Goal: Transaction & Acquisition: Subscribe to service/newsletter

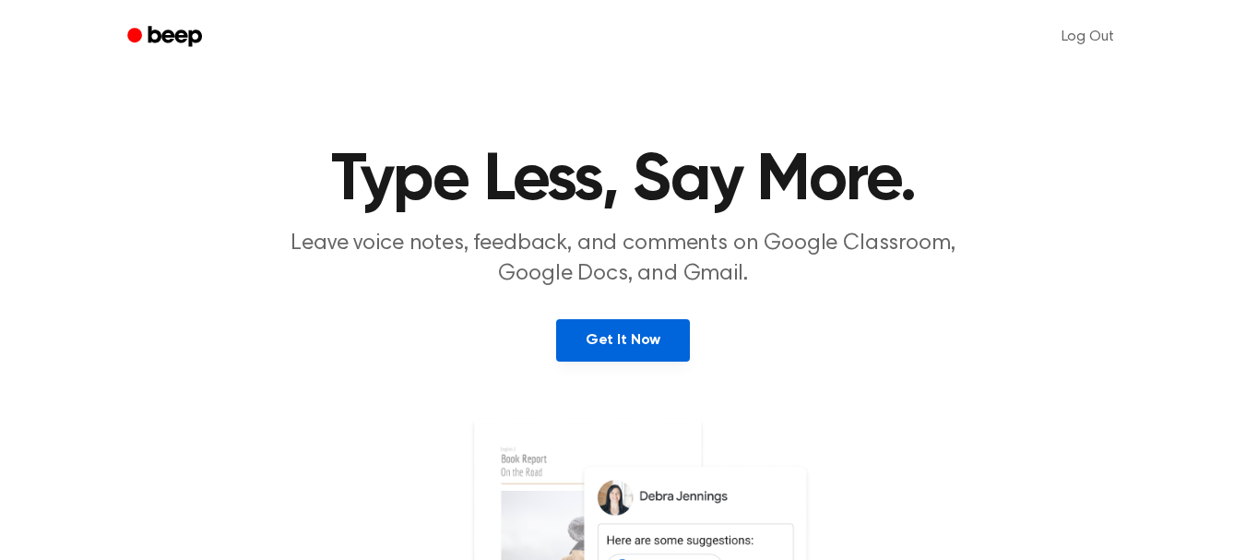
click at [644, 339] on link "Get It Now" at bounding box center [623, 340] width 134 height 42
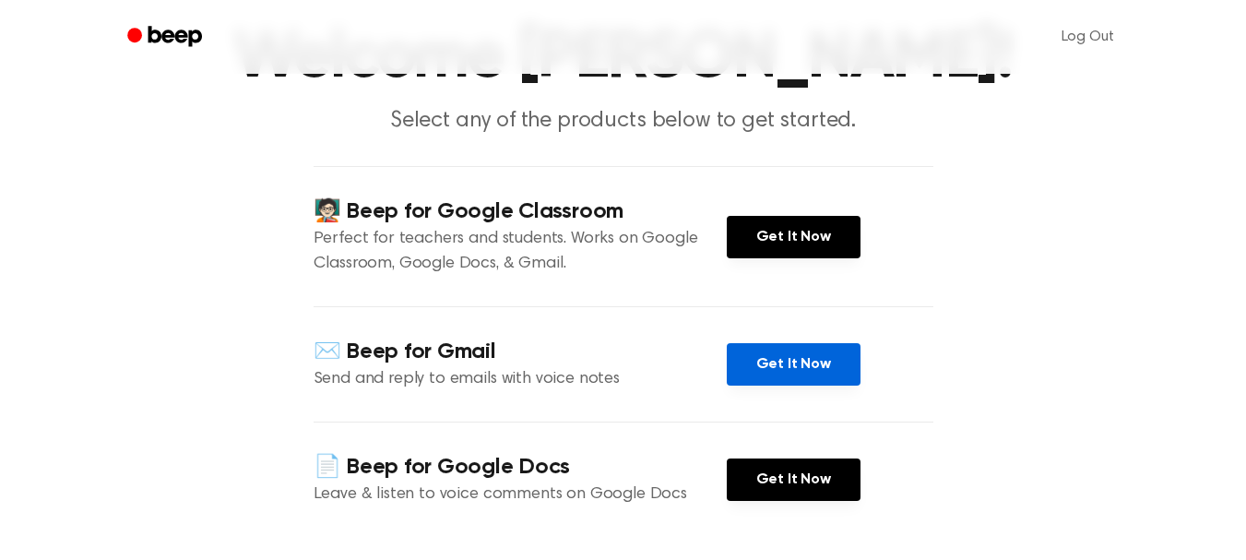
scroll to position [246, 0]
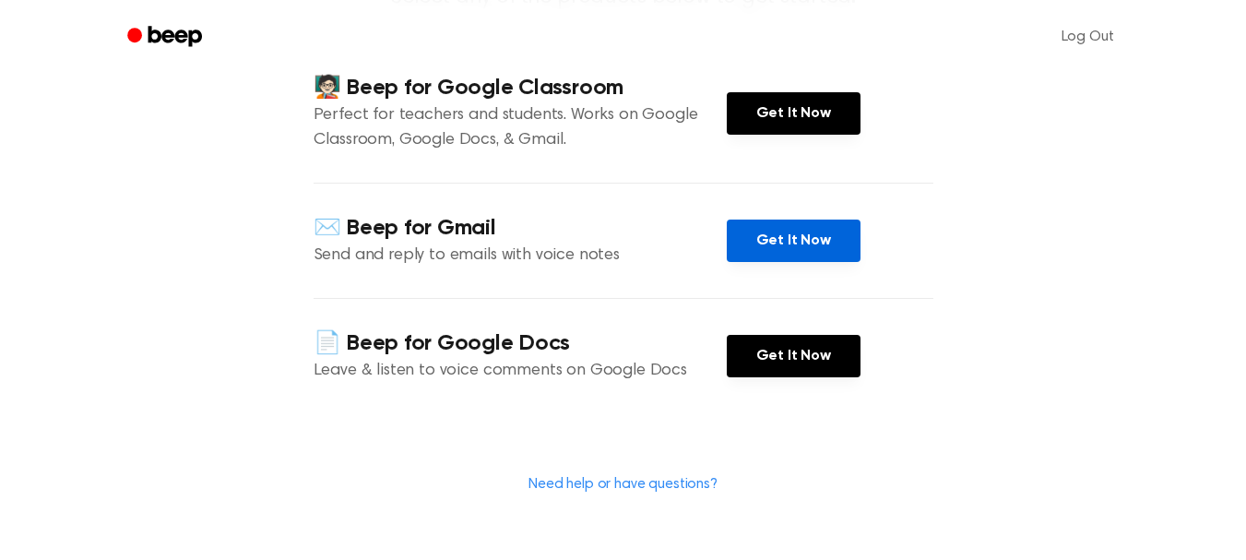
click at [781, 245] on link "Get It Now" at bounding box center [794, 241] width 134 height 42
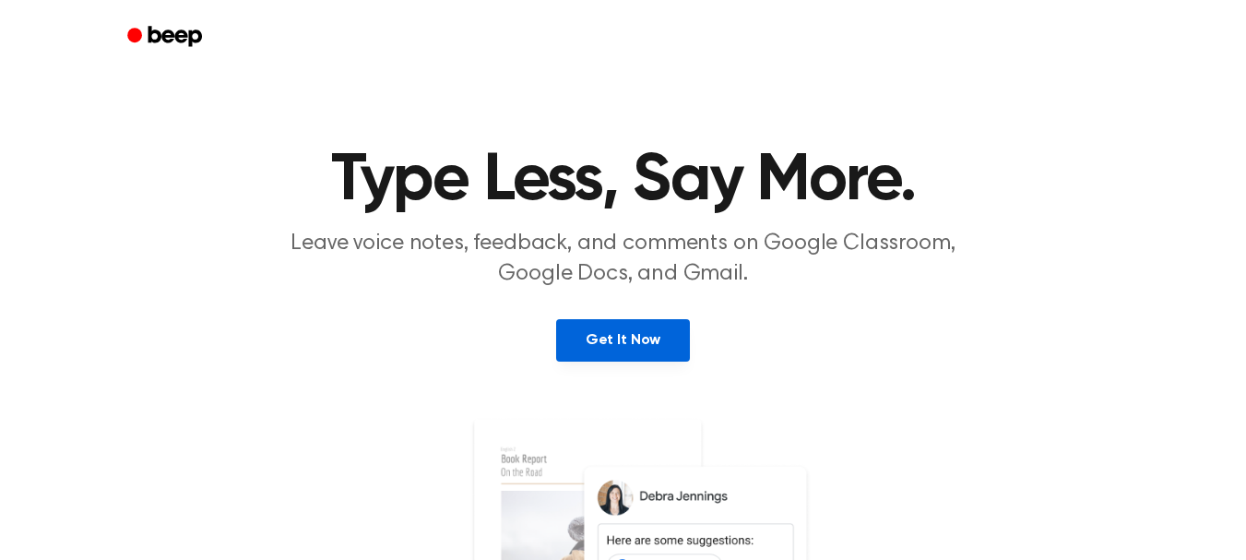
click at [634, 341] on link "Get It Now" at bounding box center [623, 340] width 134 height 42
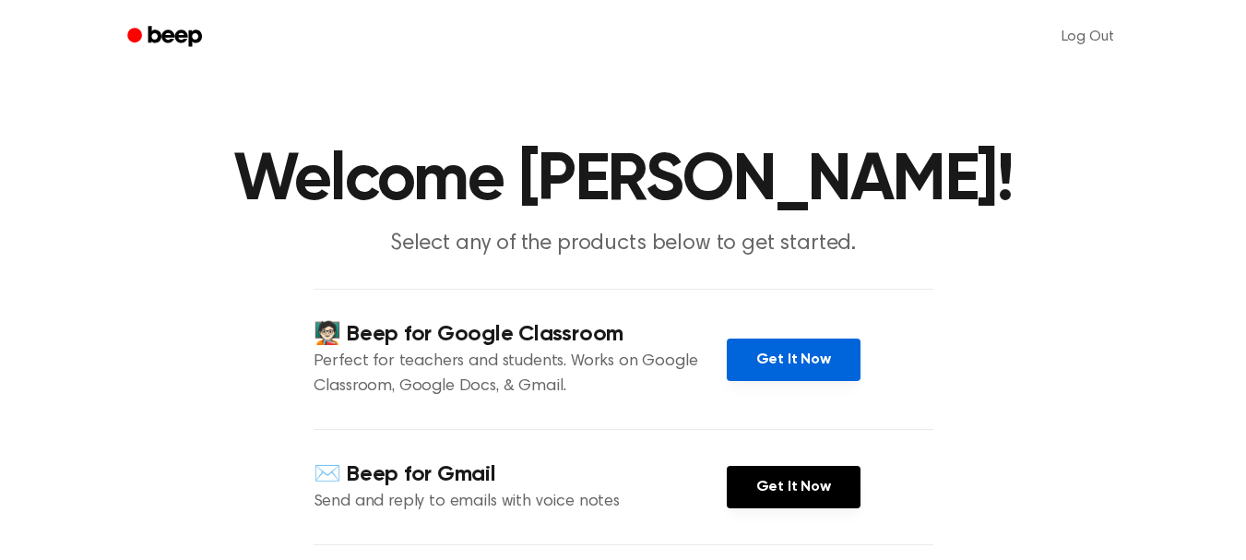
scroll to position [123, 0]
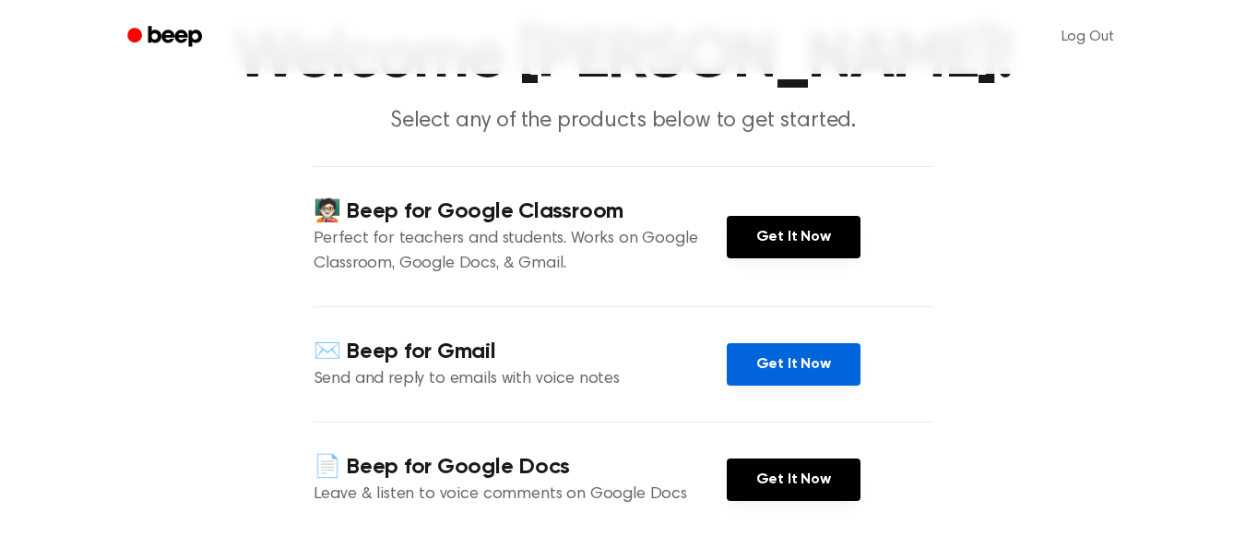
click at [767, 368] on link "Get It Now" at bounding box center [794, 364] width 134 height 42
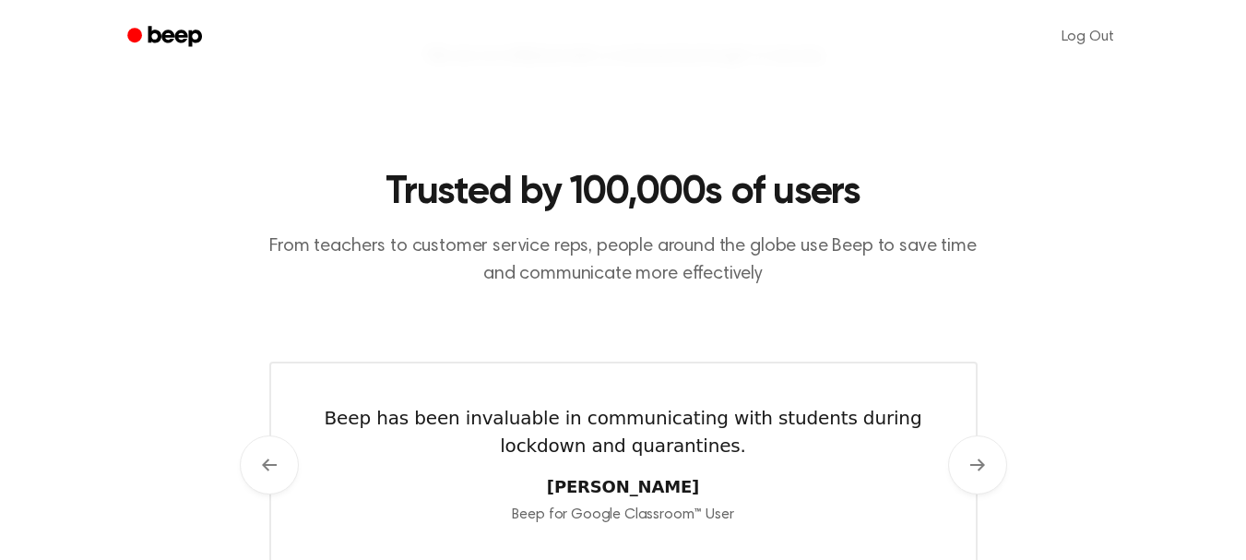
scroll to position [492, 0]
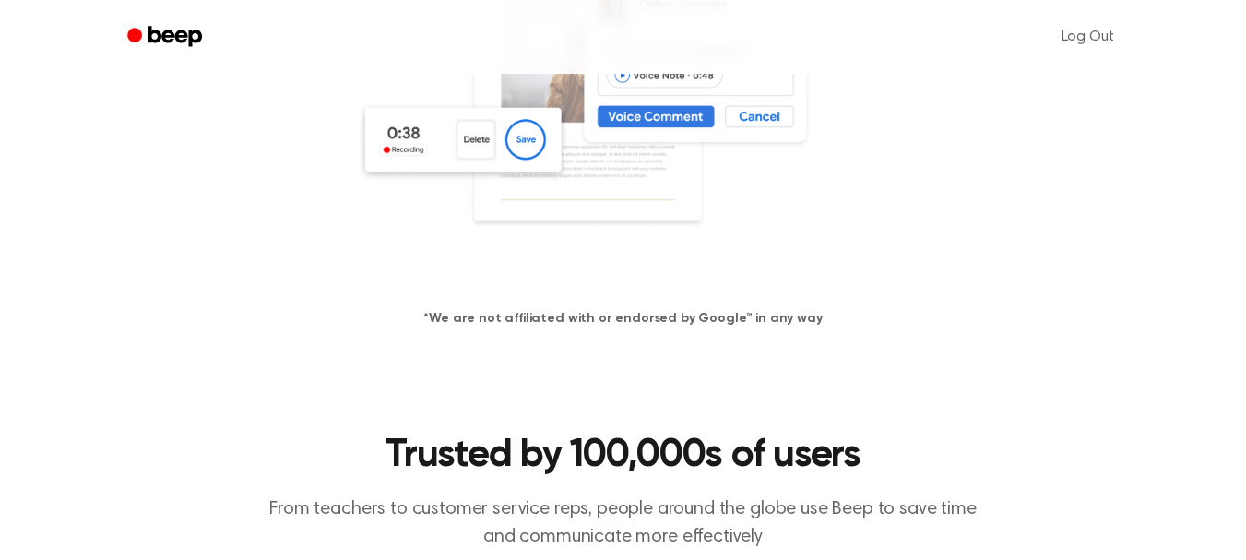
click at [173, 44] on icon "Beep" at bounding box center [166, 36] width 78 height 27
click at [179, 40] on icon "Beep" at bounding box center [175, 36] width 54 height 20
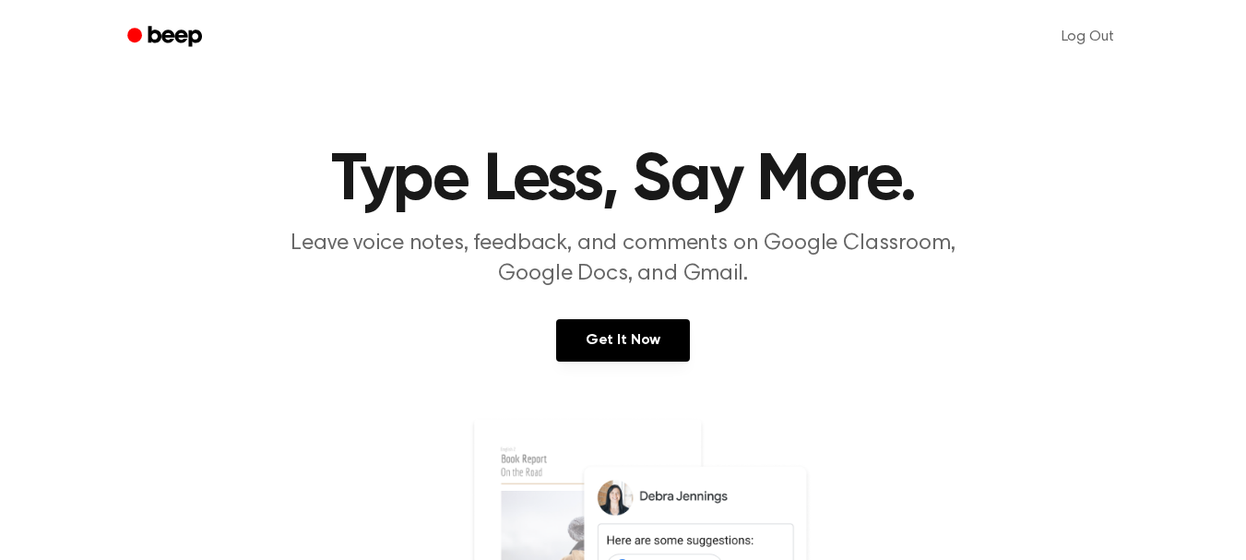
click at [186, 32] on icon "Beep" at bounding box center [175, 36] width 54 height 20
click at [160, 39] on icon "Beep" at bounding box center [175, 36] width 54 height 20
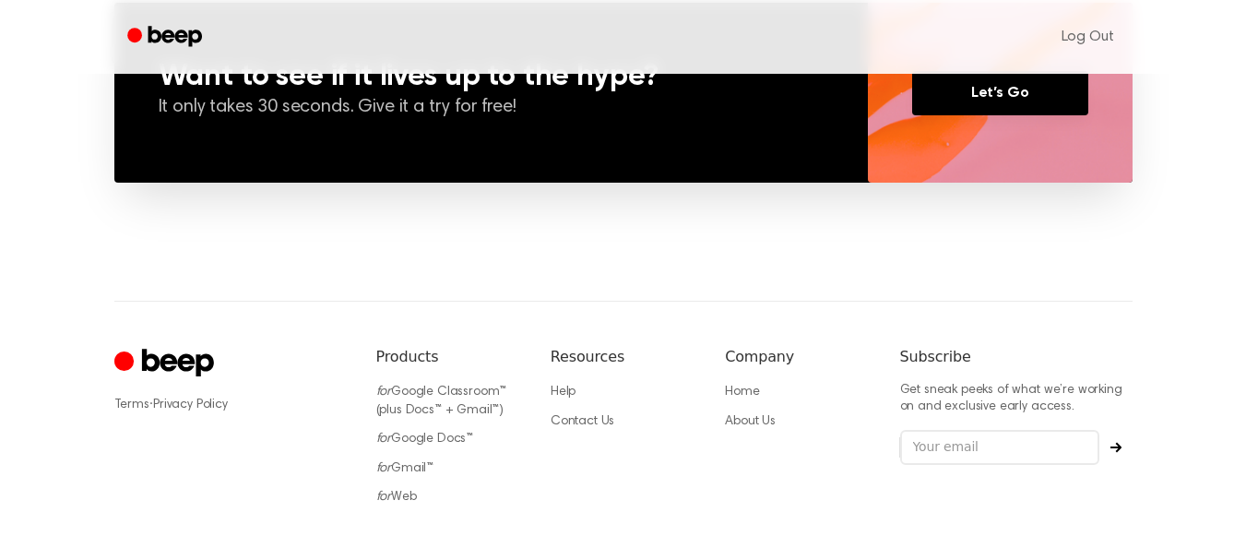
scroll to position [1525, 0]
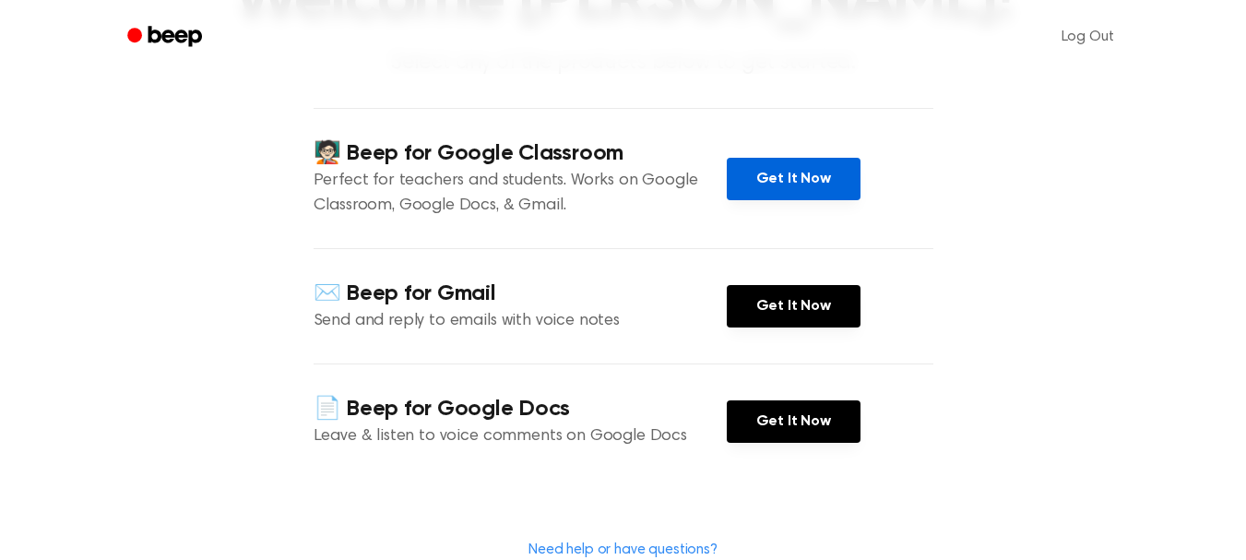
scroll to position [123, 0]
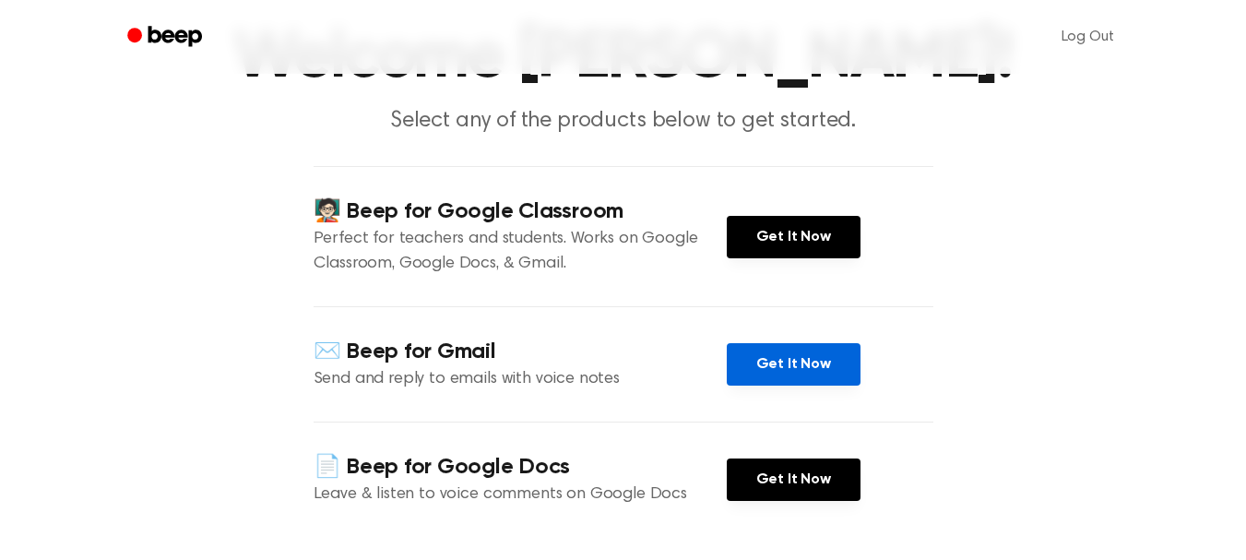
click at [784, 361] on link "Get It Now" at bounding box center [794, 364] width 134 height 42
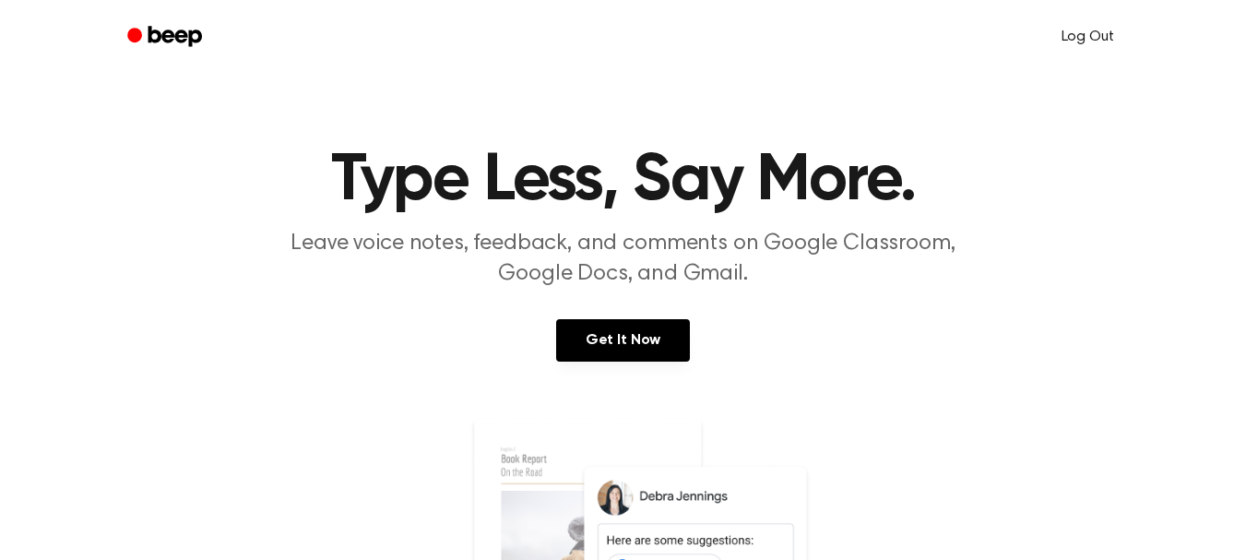
click at [1085, 28] on link "Log Out" at bounding box center [1087, 37] width 89 height 44
click at [942, 42] on link "Log in" at bounding box center [925, 37] width 78 height 42
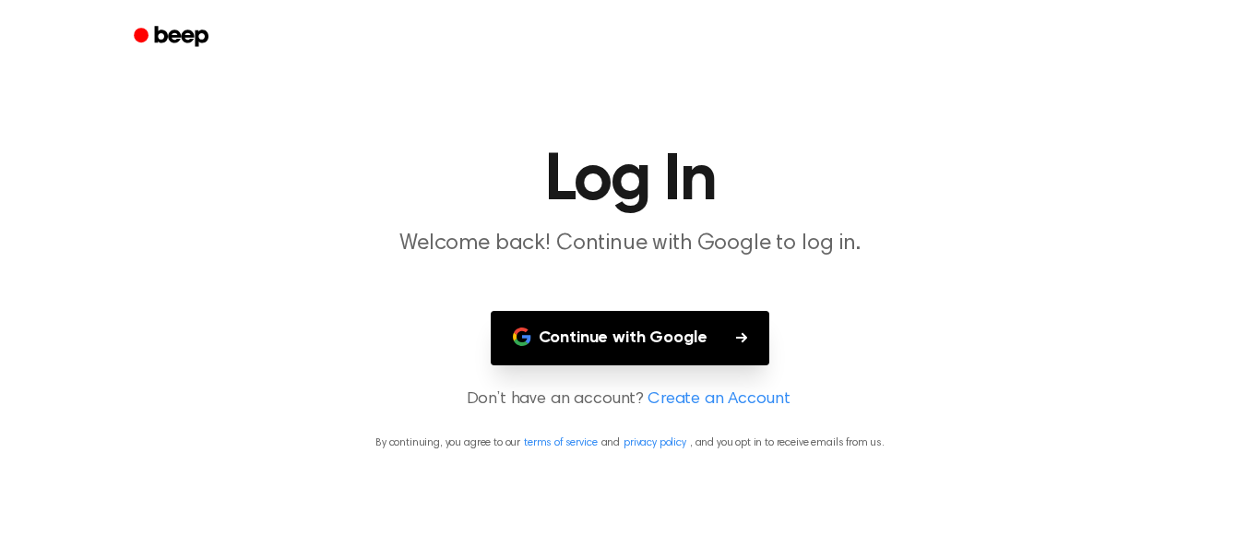
click at [706, 338] on button "Continue with Google" at bounding box center [631, 338] width 280 height 54
click at [663, 330] on button "Continue with Google" at bounding box center [631, 338] width 280 height 54
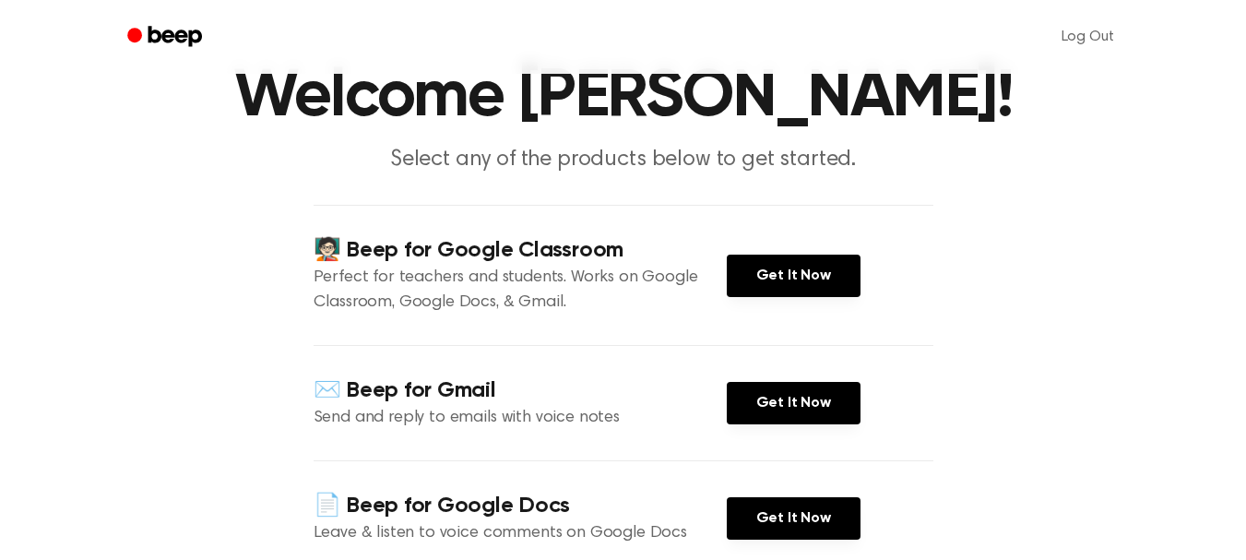
scroll to position [30, 0]
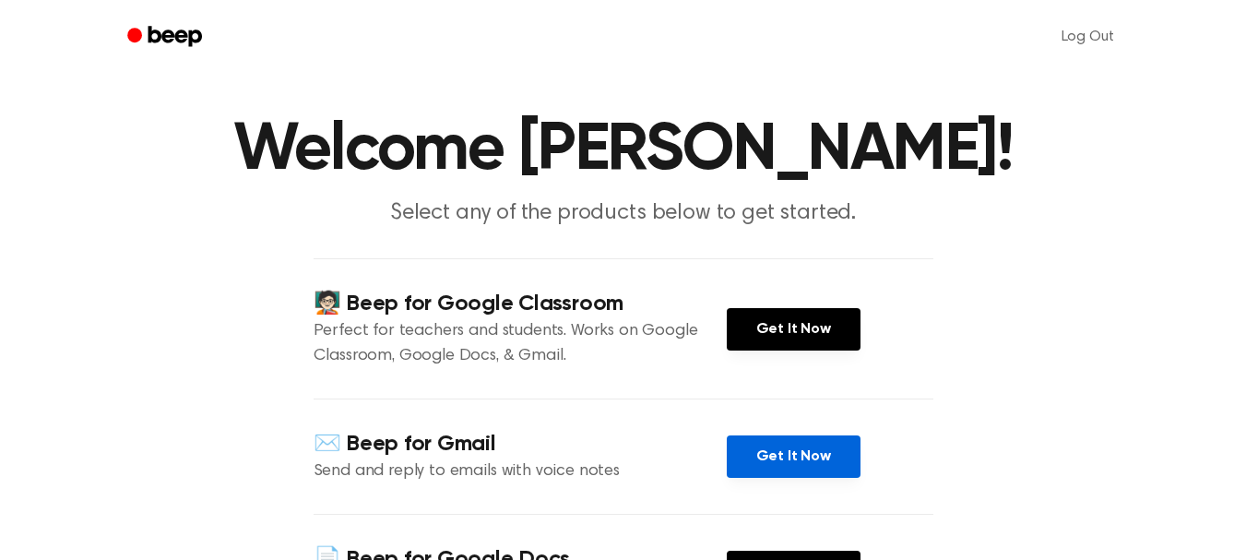
click at [791, 459] on link "Get It Now" at bounding box center [794, 456] width 134 height 42
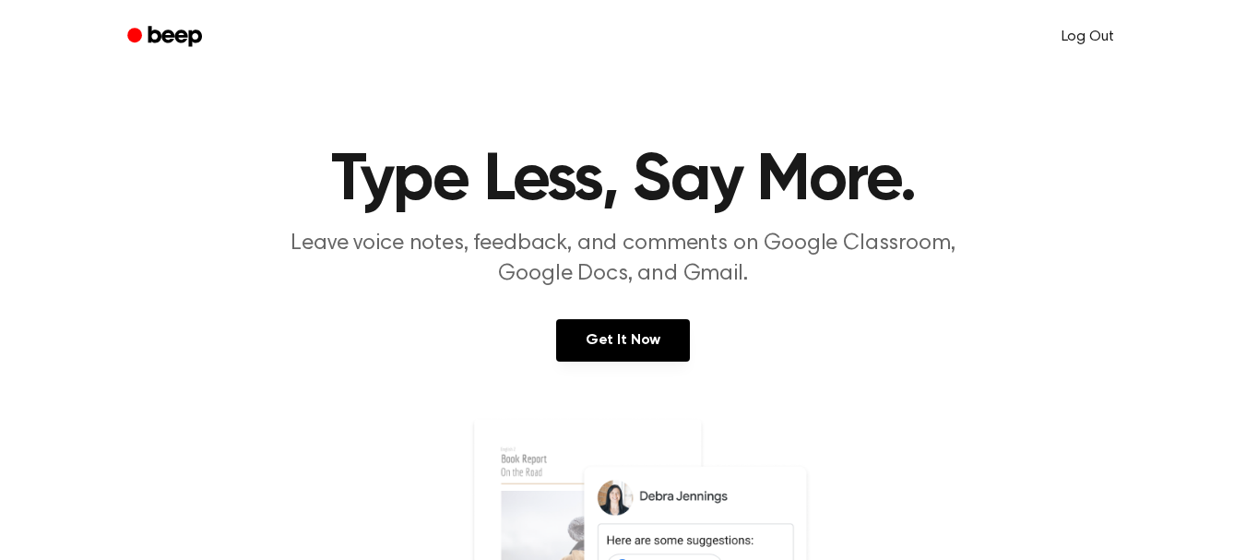
click at [1081, 43] on link "Log Out" at bounding box center [1087, 37] width 89 height 44
click at [907, 30] on link "Log in" at bounding box center [925, 37] width 78 height 42
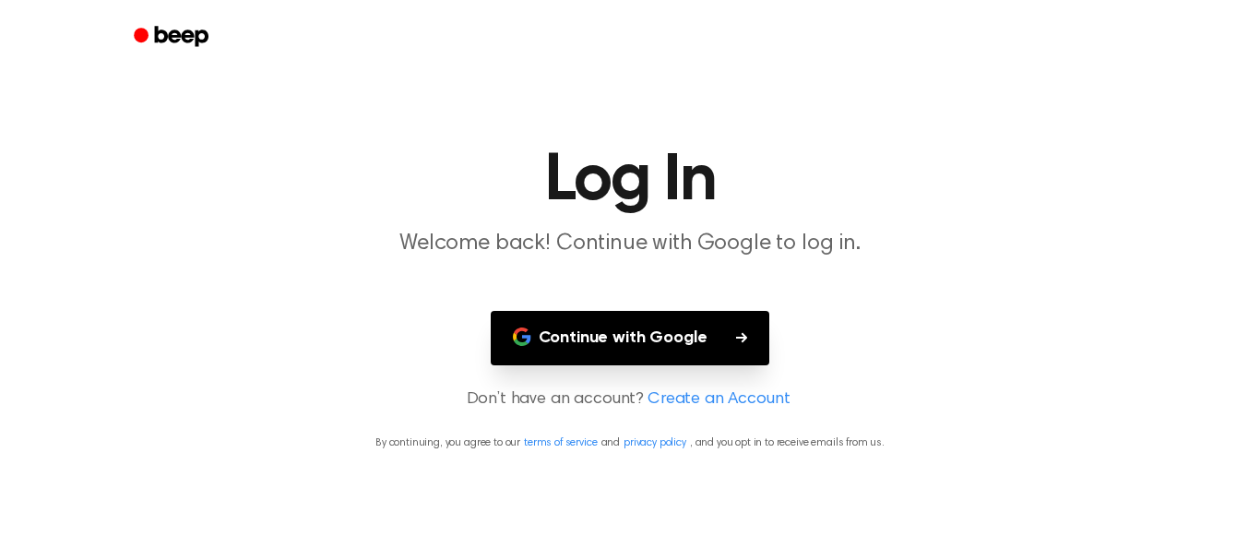
click at [711, 327] on button "Continue with Google" at bounding box center [631, 338] width 280 height 54
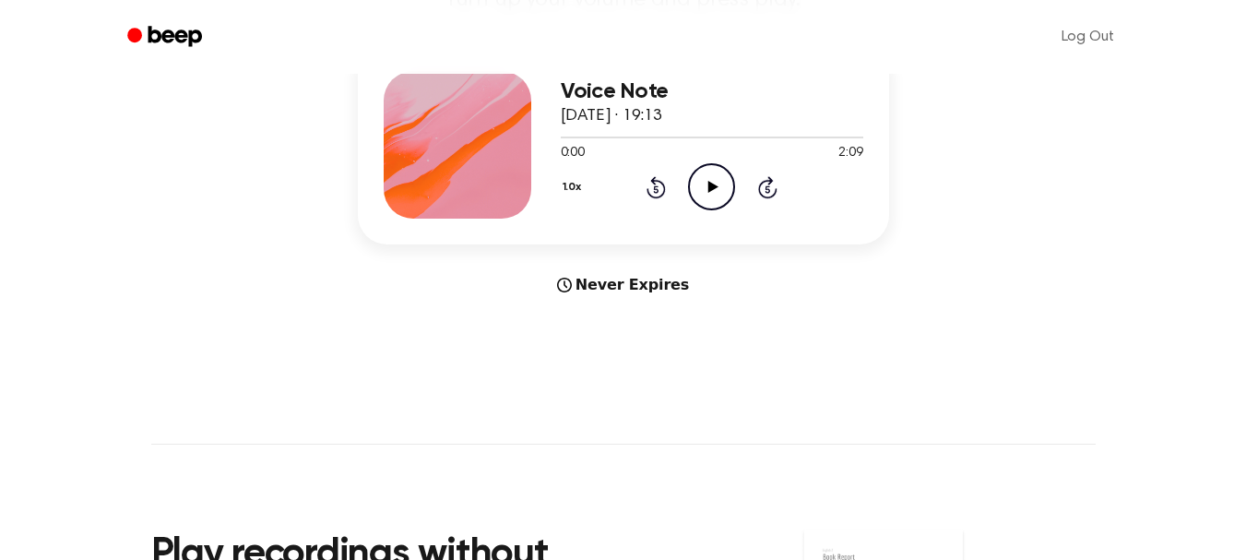
scroll to position [246, 0]
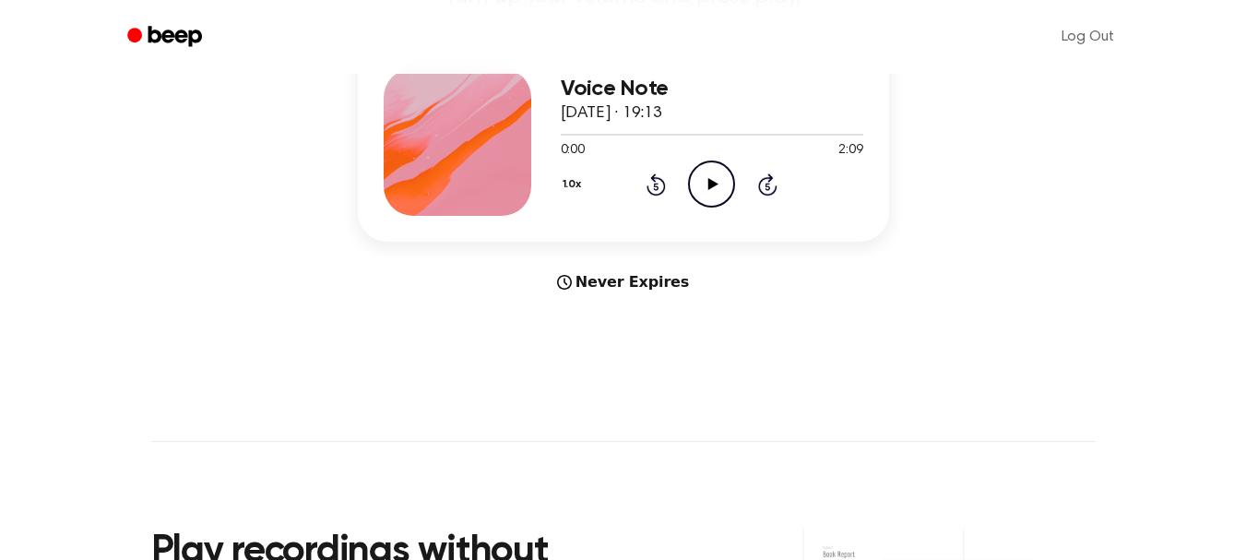
click at [720, 172] on icon "Play Audio" at bounding box center [711, 184] width 47 height 47
click at [717, 187] on icon "Pause Audio" at bounding box center [711, 184] width 47 height 47
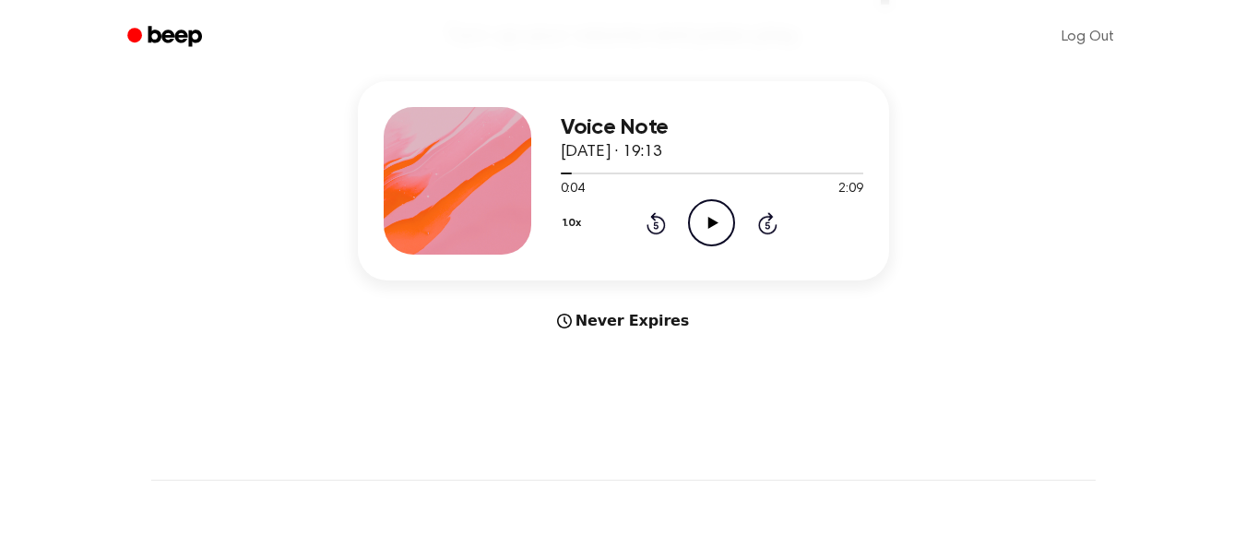
scroll to position [149, 0]
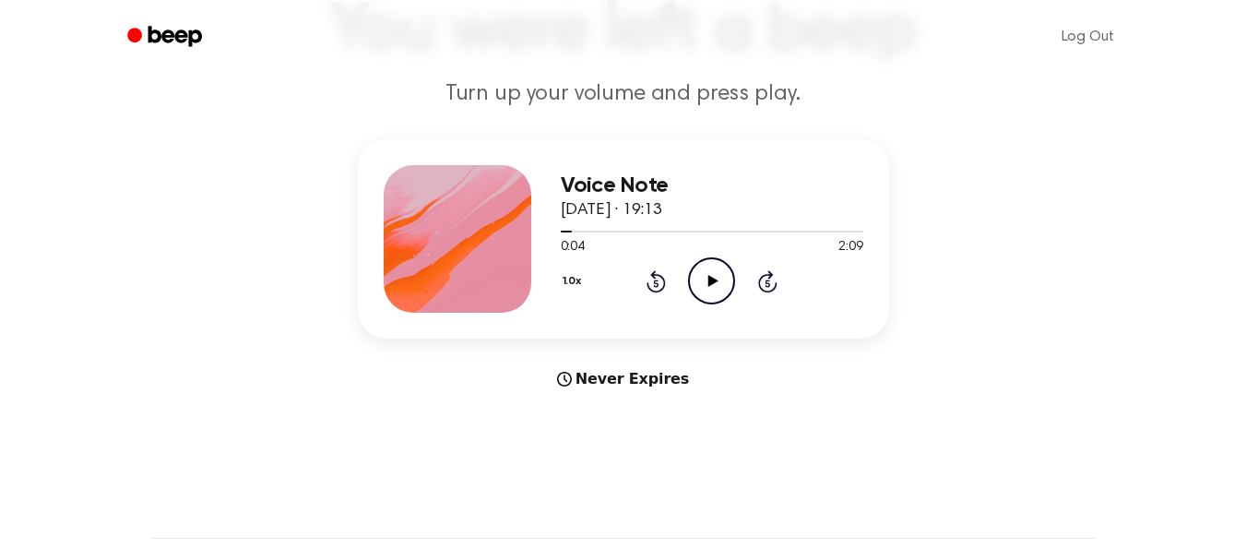
click at [720, 282] on icon "Play Audio" at bounding box center [711, 280] width 47 height 47
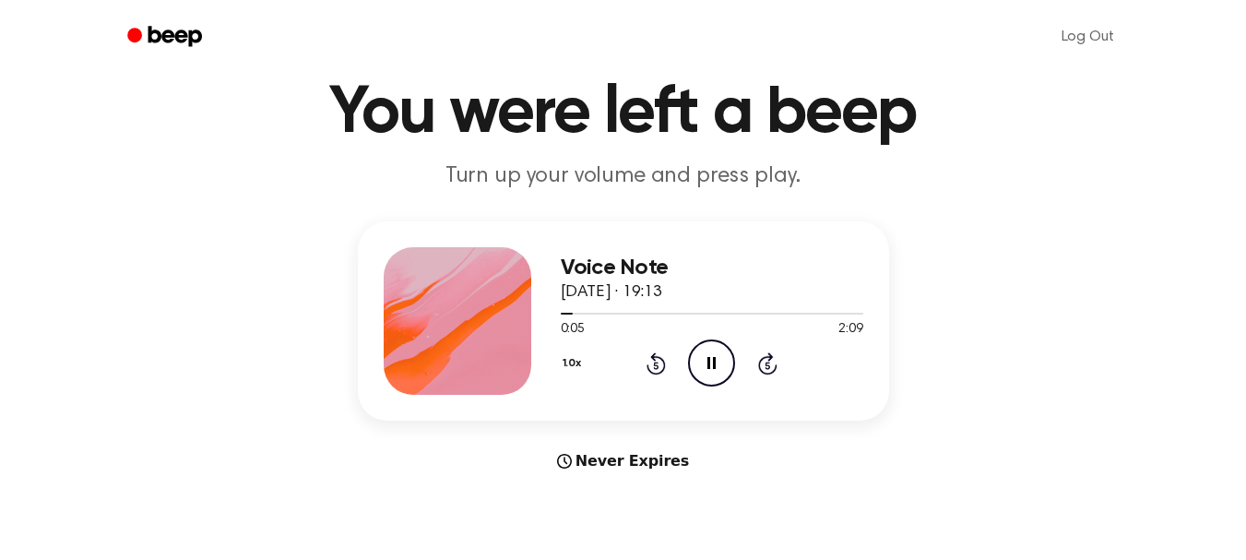
scroll to position [27, 0]
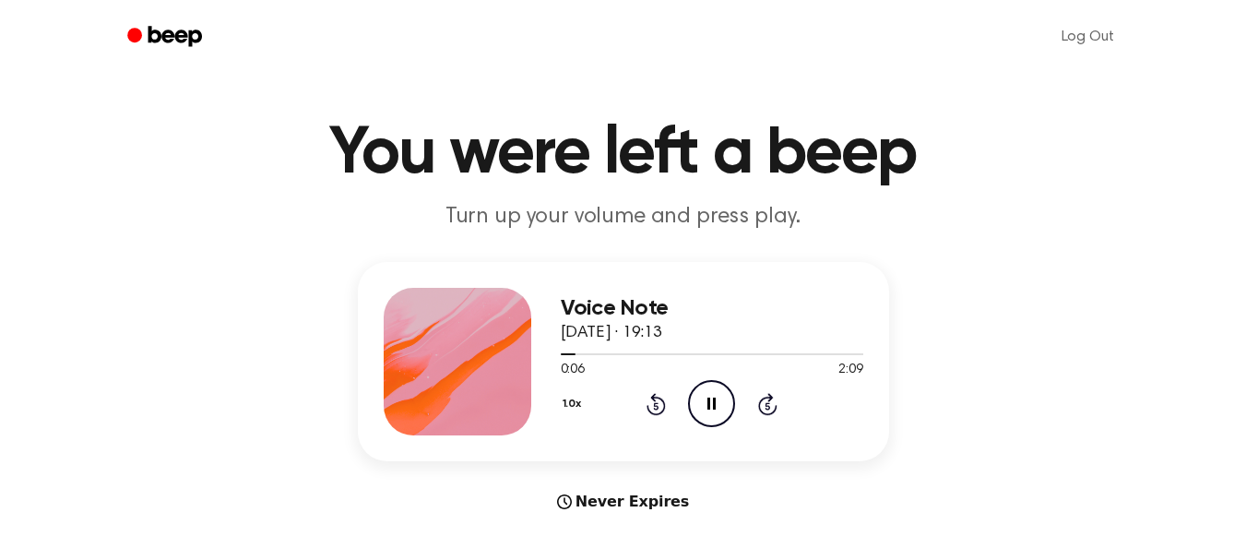
click at [713, 388] on icon "Pause Audio" at bounding box center [711, 403] width 47 height 47
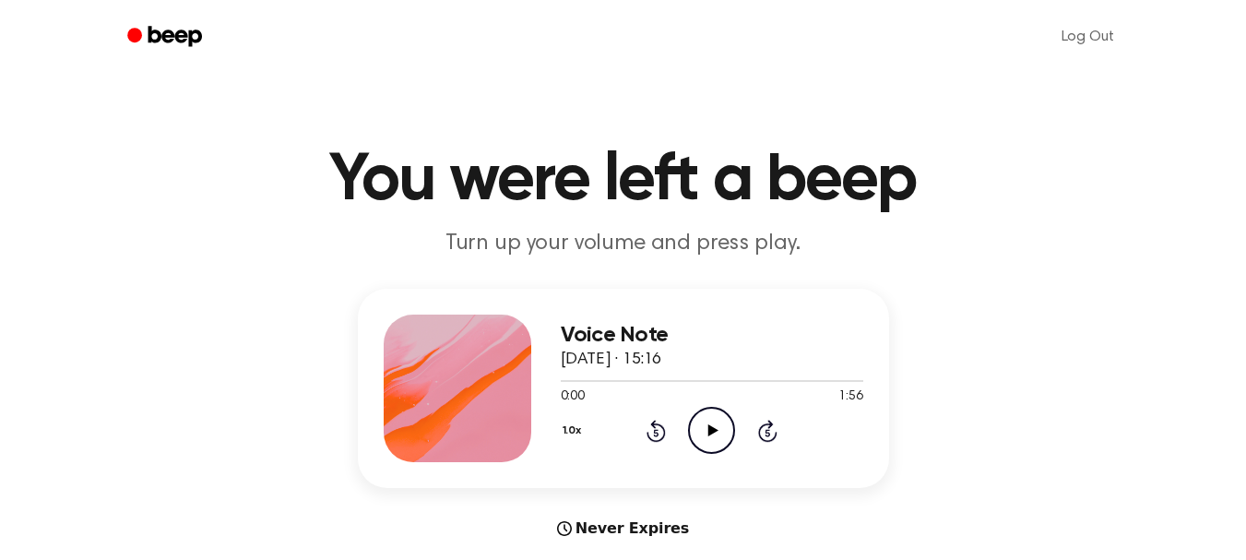
click at [713, 424] on icon "Play Audio" at bounding box center [711, 430] width 47 height 47
click at [713, 424] on icon at bounding box center [712, 430] width 8 height 12
click at [710, 434] on icon at bounding box center [713, 430] width 10 height 12
